Goal: Use online tool/utility: Utilize a website feature to perform a specific function

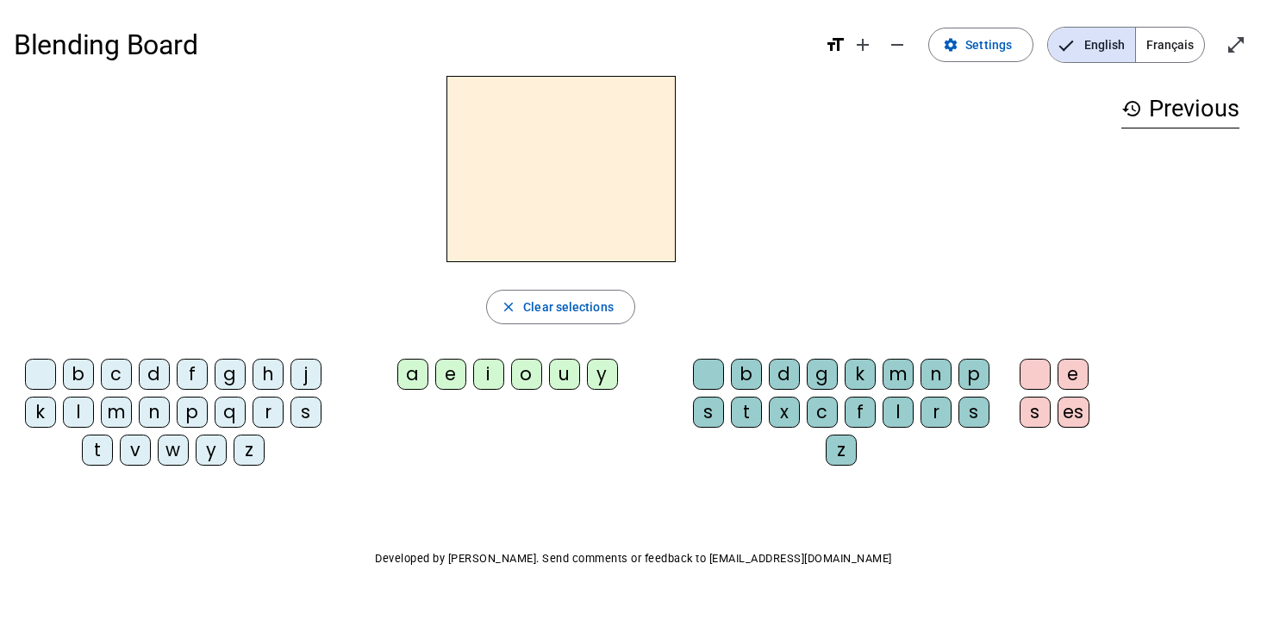
click at [90, 452] on div "t" at bounding box center [97, 449] width 31 height 31
click at [412, 371] on div "a" at bounding box center [412, 374] width 31 height 31
click at [883, 53] on span "Decrease font size" at bounding box center [897, 44] width 41 height 41
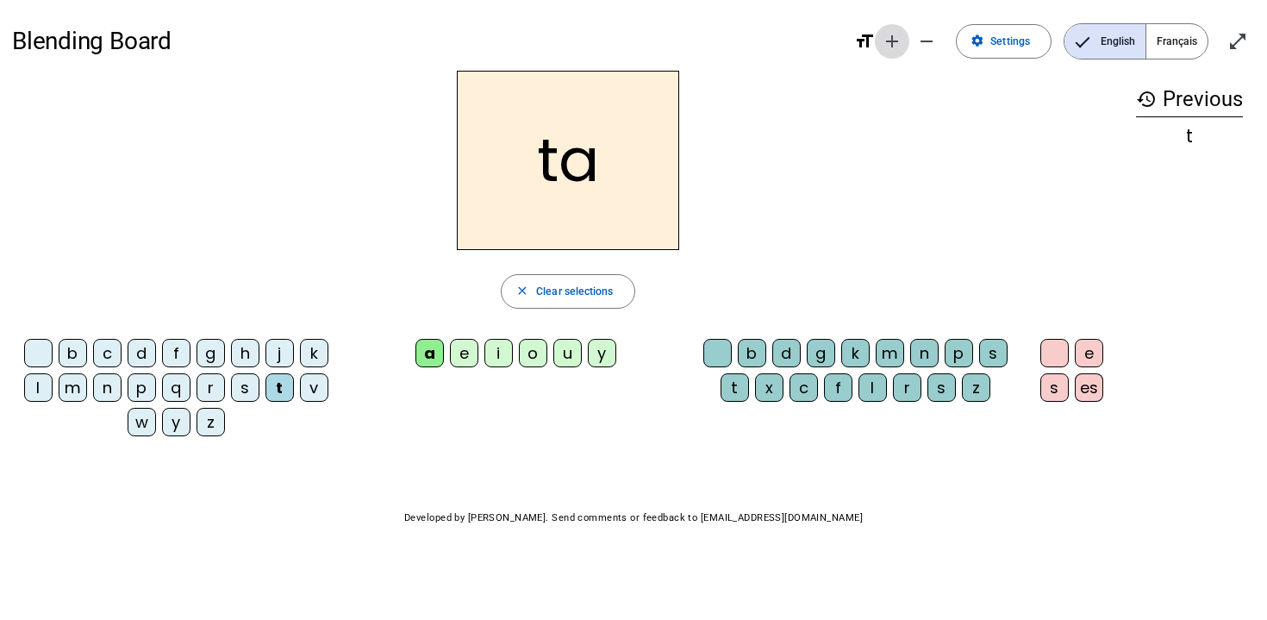
click at [884, 43] on mat-icon "add" at bounding box center [892, 41] width 21 height 21
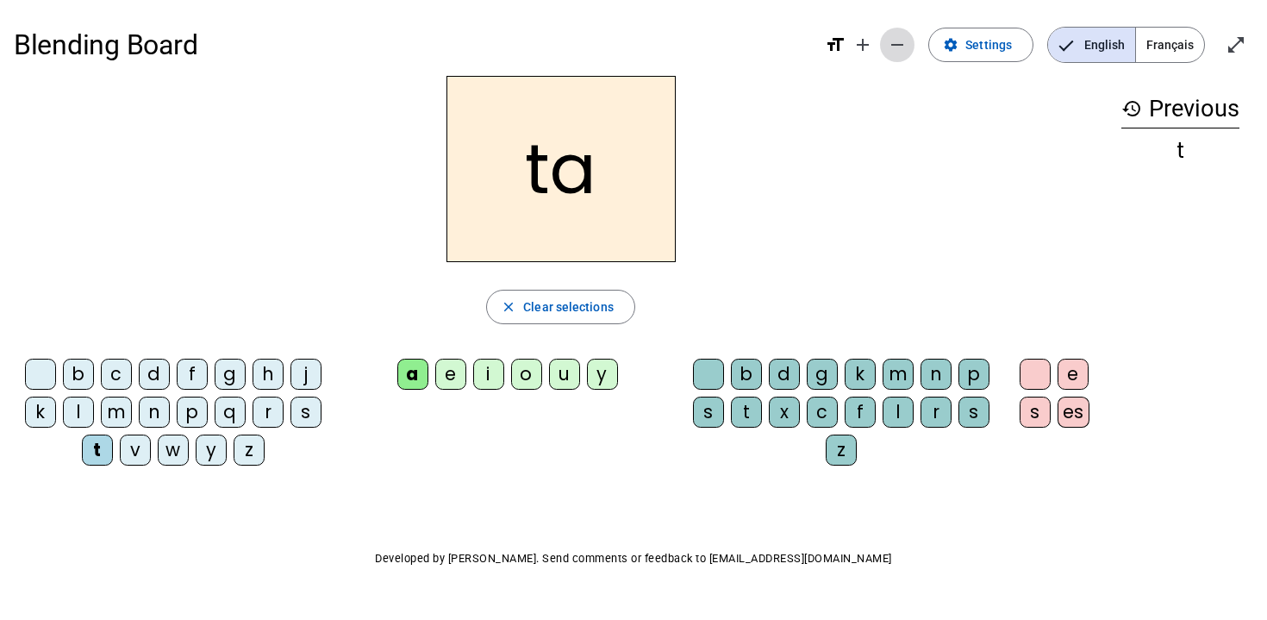
click at [884, 42] on span "Decrease font size" at bounding box center [897, 44] width 41 height 41
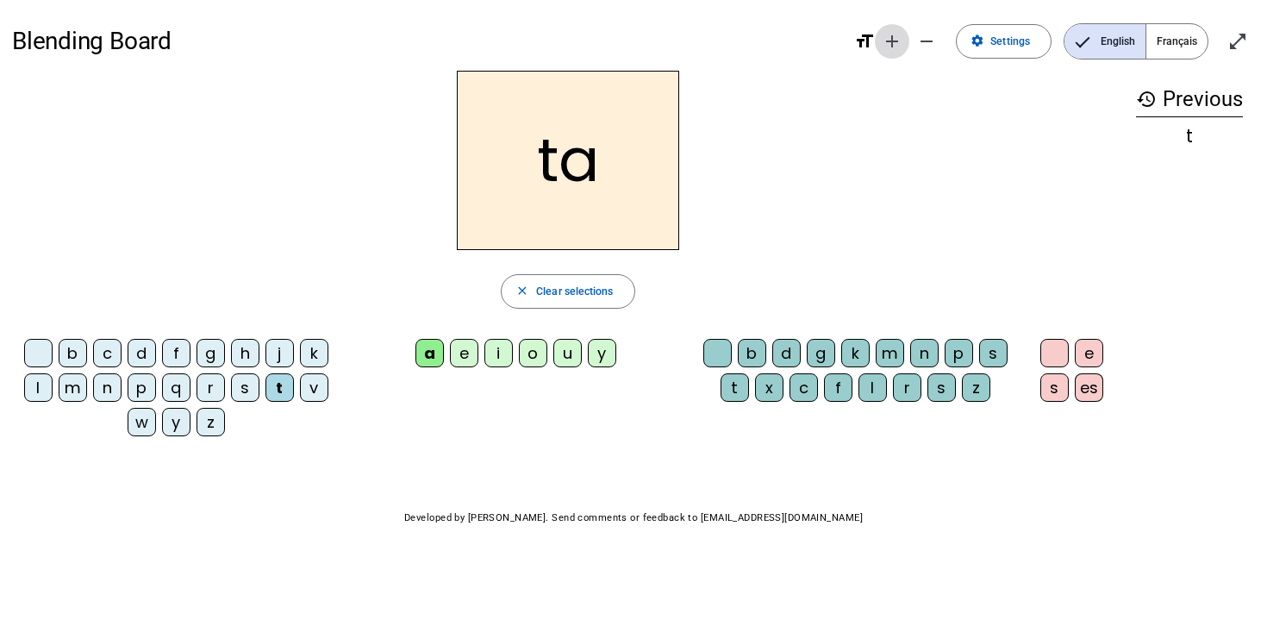
click at [883, 37] on mat-icon "add" at bounding box center [892, 41] width 21 height 21
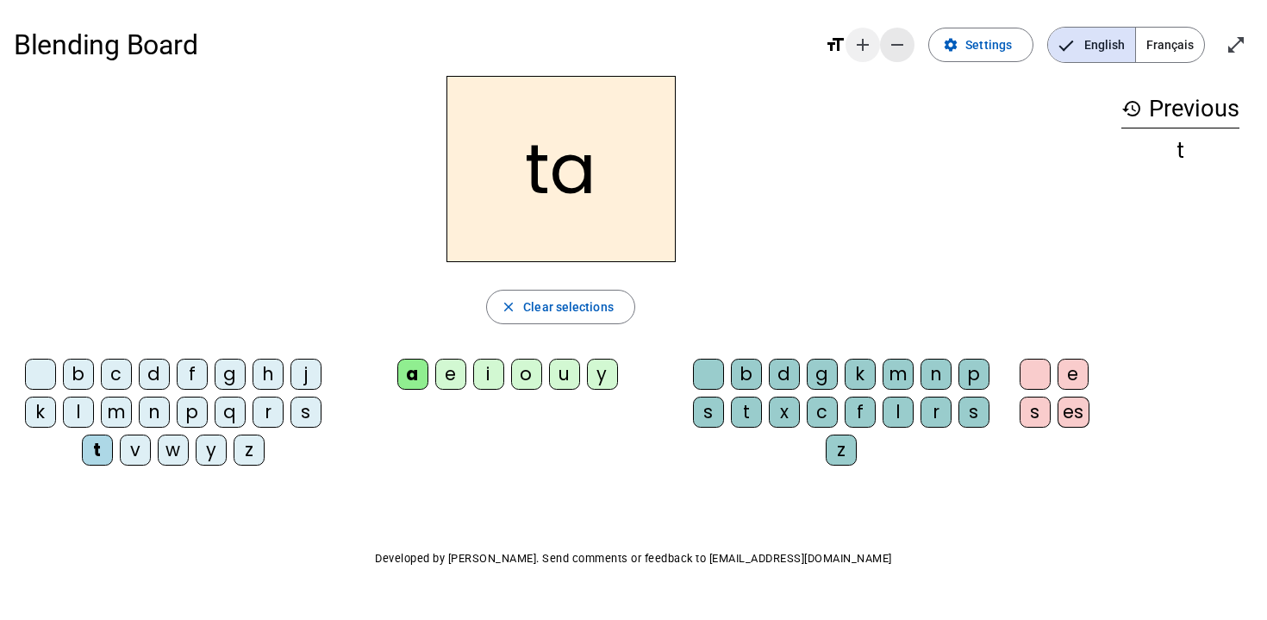
click at [883, 37] on span "Decrease font size" at bounding box center [897, 44] width 41 height 41
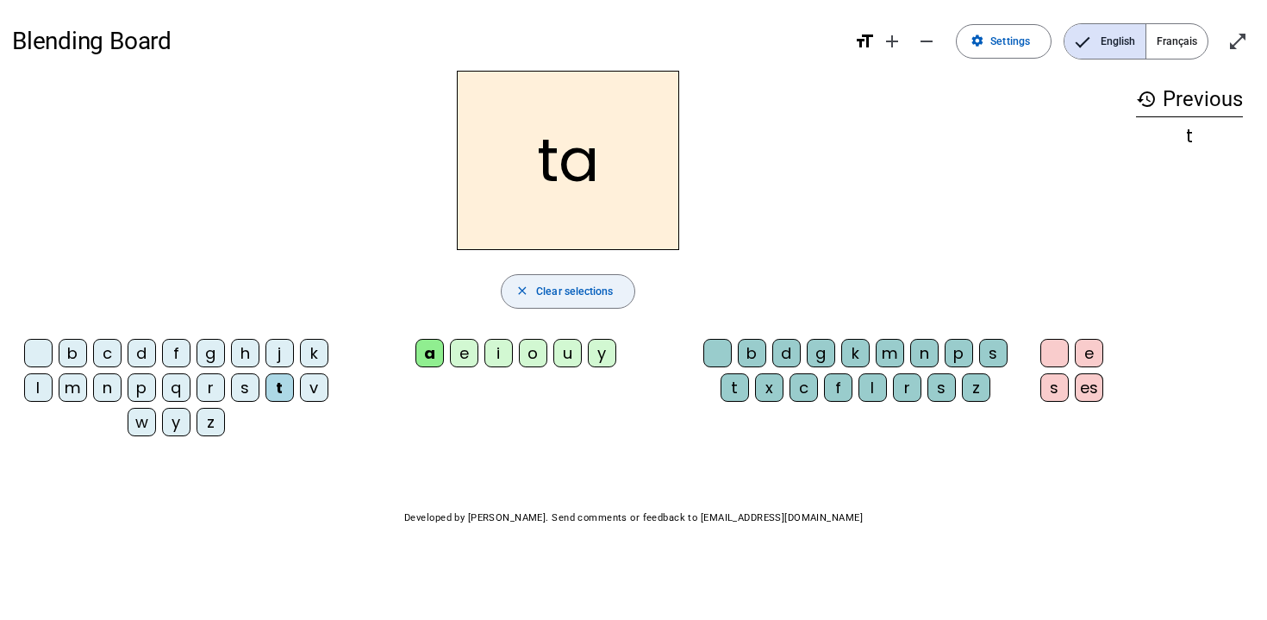
click at [566, 301] on span "button" at bounding box center [568, 291] width 132 height 41
click at [277, 388] on div "t" at bounding box center [279, 387] width 28 height 28
click at [430, 355] on div "a" at bounding box center [429, 353] width 28 height 28
click at [29, 347] on div at bounding box center [38, 353] width 28 height 28
click at [534, 296] on span "button" at bounding box center [568, 291] width 132 height 41
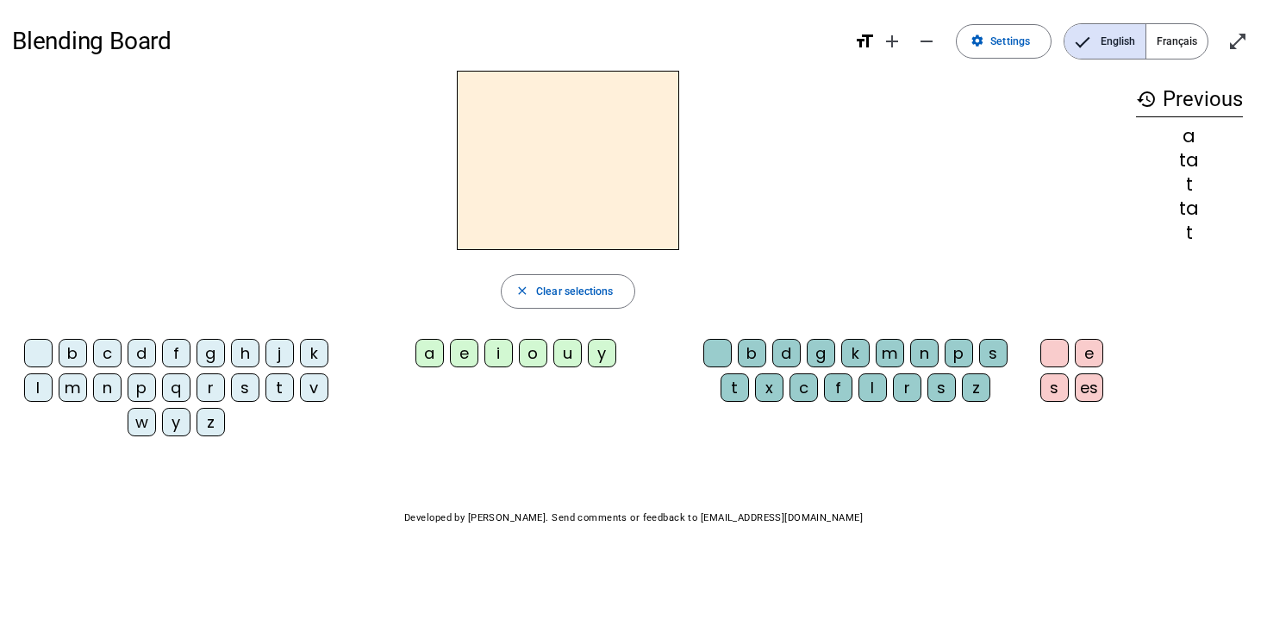
click at [276, 391] on div "t" at bounding box center [279, 387] width 28 height 28
click at [460, 352] on div "e" at bounding box center [464, 353] width 28 height 28
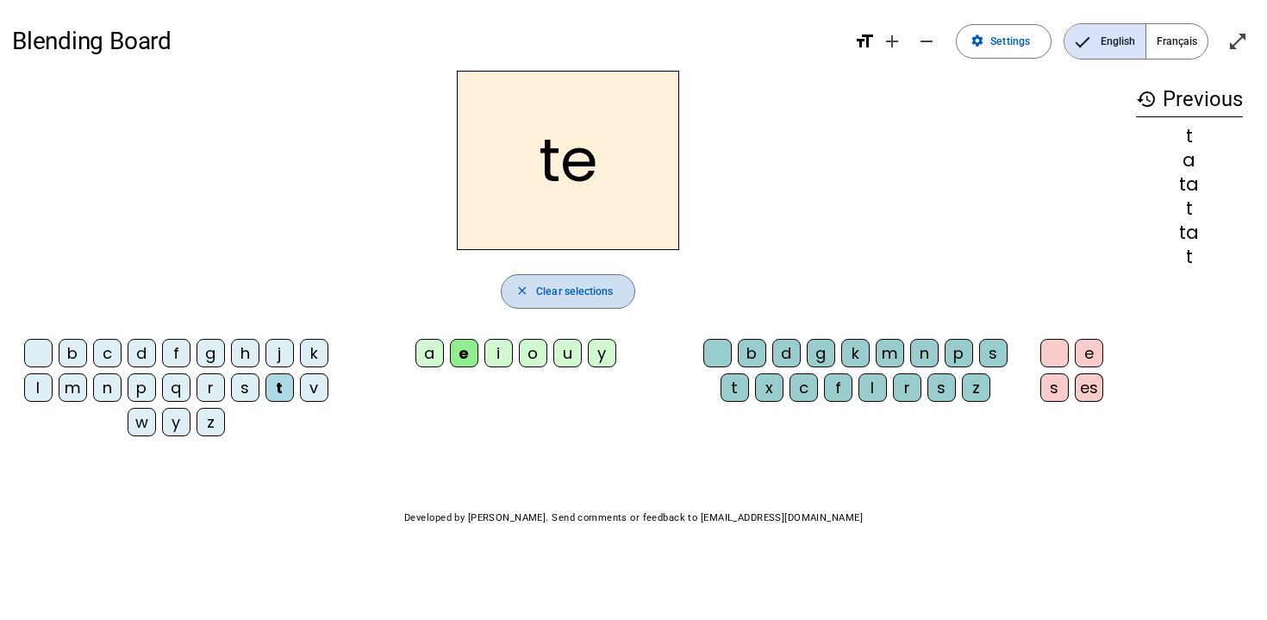
click at [504, 292] on span "button" at bounding box center [568, 291] width 132 height 41
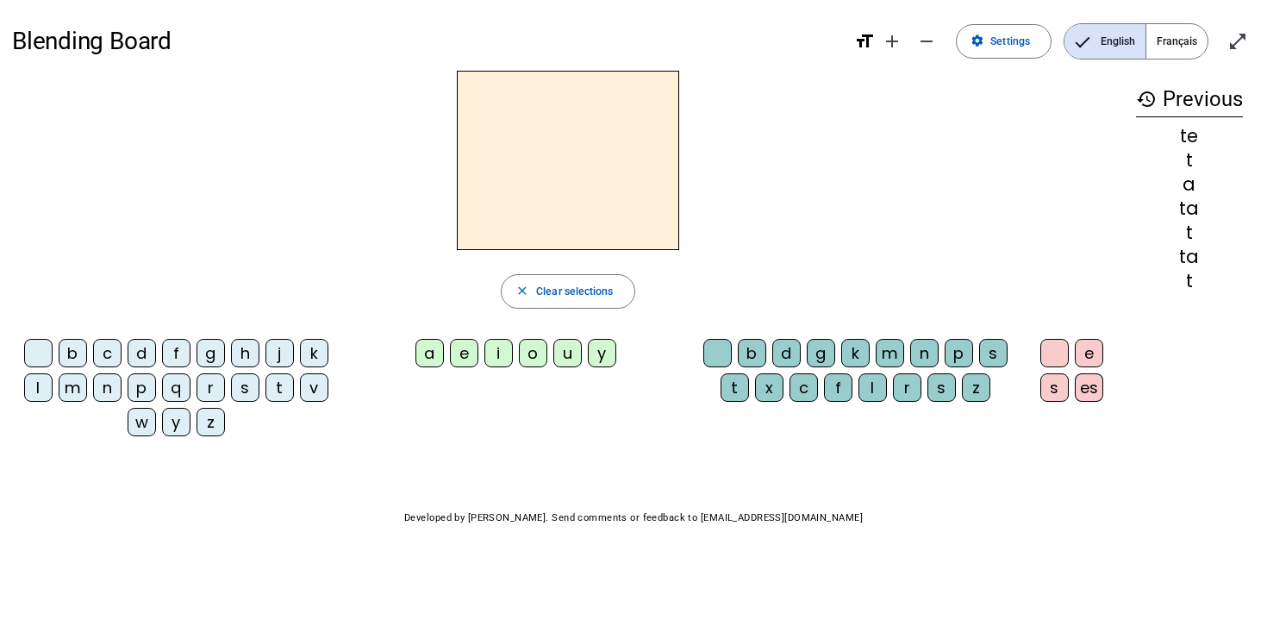
click at [281, 389] on div "t" at bounding box center [279, 387] width 28 height 28
click at [559, 352] on div "u" at bounding box center [567, 353] width 28 height 28
click at [35, 350] on div at bounding box center [38, 353] width 28 height 28
click at [41, 381] on div "l" at bounding box center [38, 387] width 28 height 28
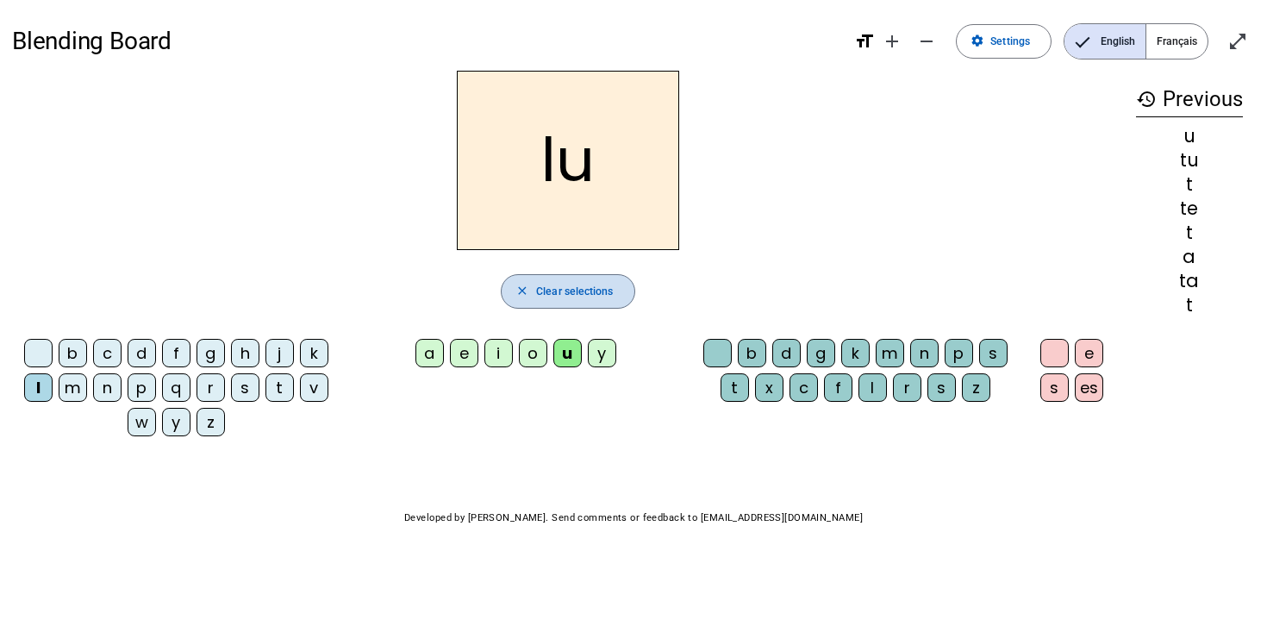
click at [508, 300] on span "button" at bounding box center [568, 291] width 132 height 41
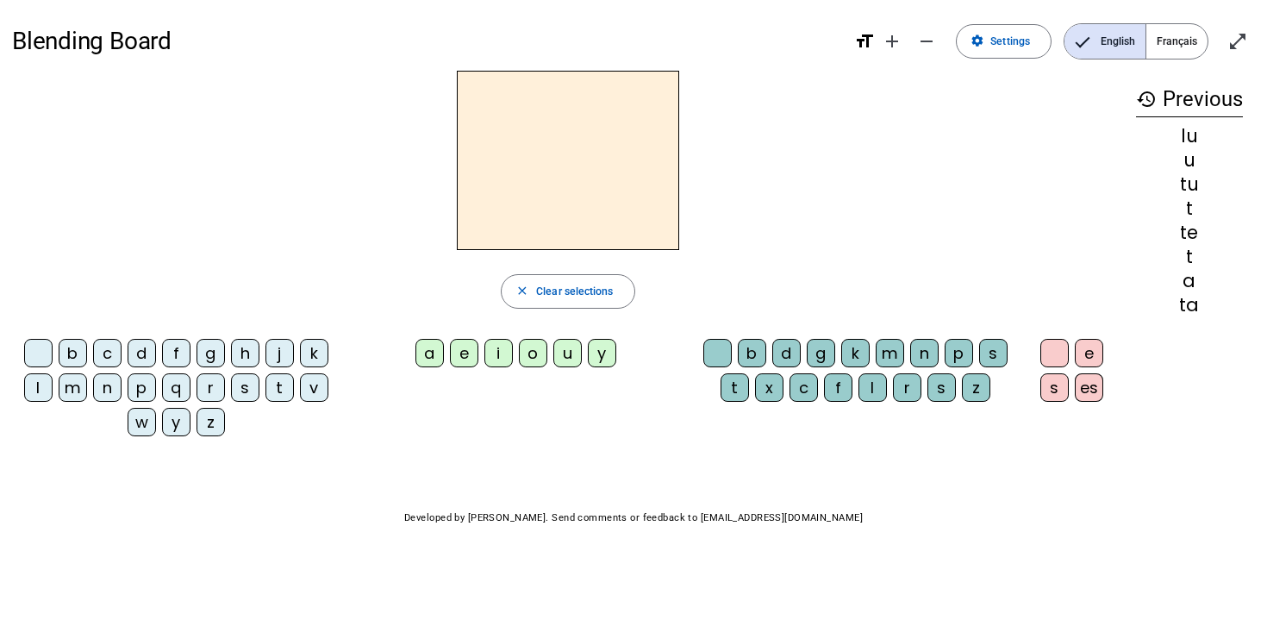
click at [33, 384] on div "l" at bounding box center [38, 387] width 28 height 28
click at [427, 355] on div "a" at bounding box center [429, 353] width 28 height 28
click at [563, 347] on div "u" at bounding box center [567, 353] width 28 height 28
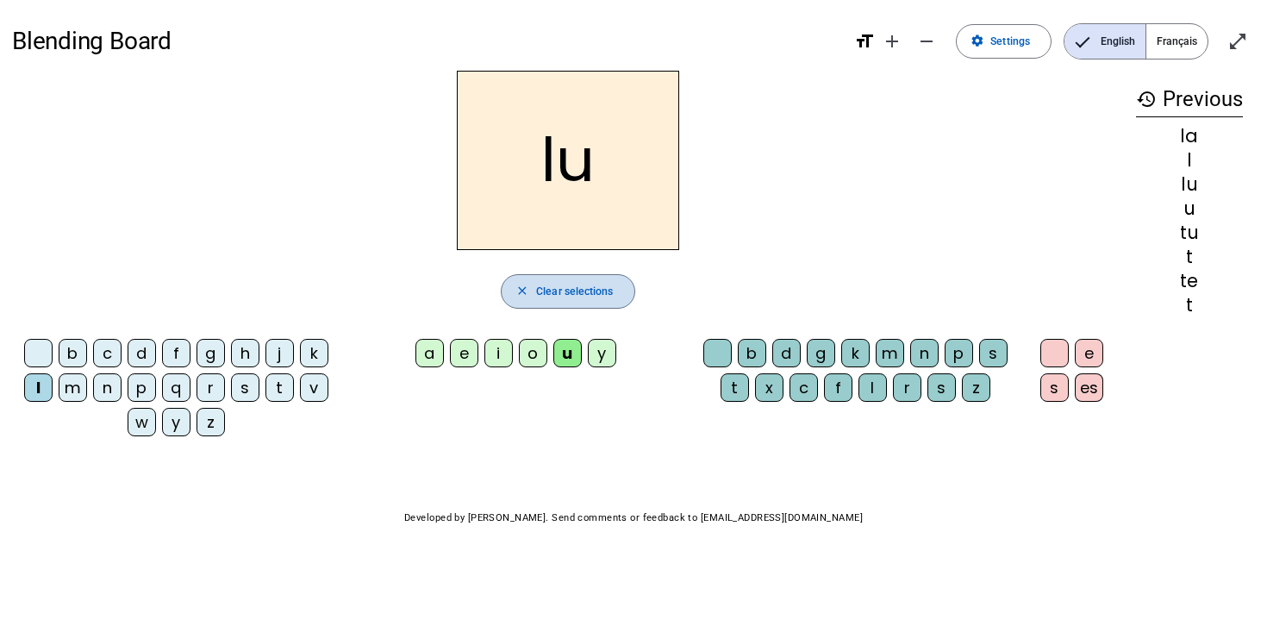
click at [583, 286] on span "Clear selections" at bounding box center [574, 292] width 77 height 18
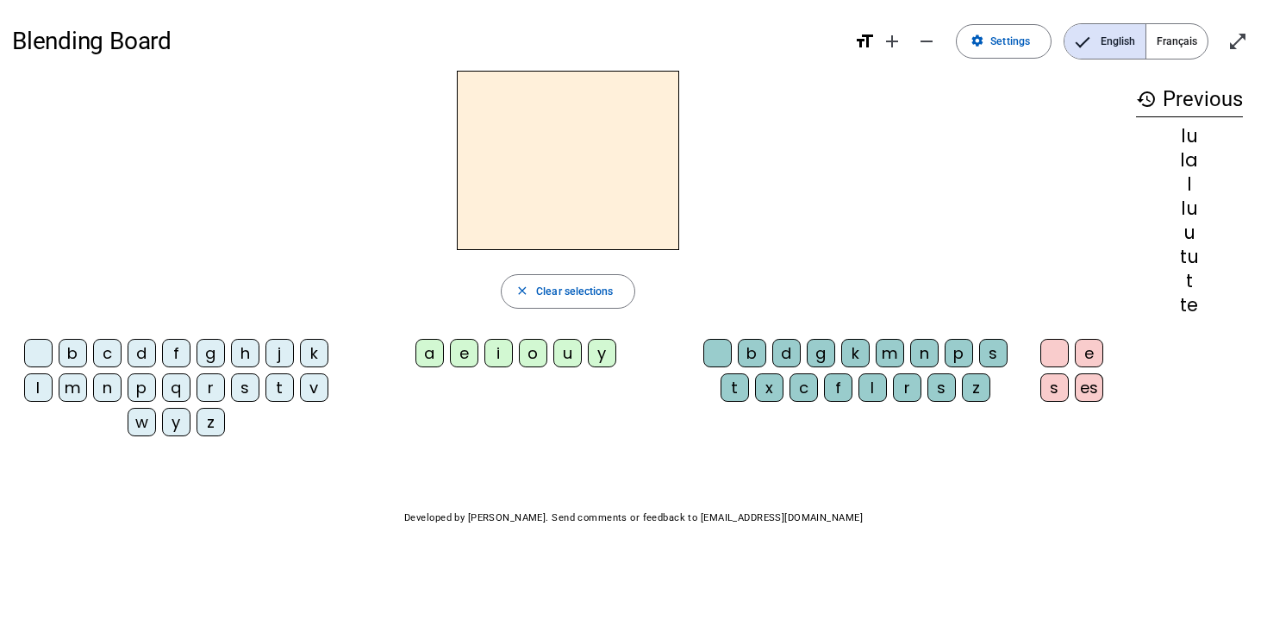
click at [38, 388] on div "l" at bounding box center [38, 387] width 28 height 28
click at [572, 359] on div "u" at bounding box center [567, 353] width 28 height 28
click at [559, 300] on button "close Clear selections" at bounding box center [568, 291] width 134 height 34
click at [37, 392] on div "l" at bounding box center [38, 387] width 28 height 28
